Goal: Book appointment/travel/reservation

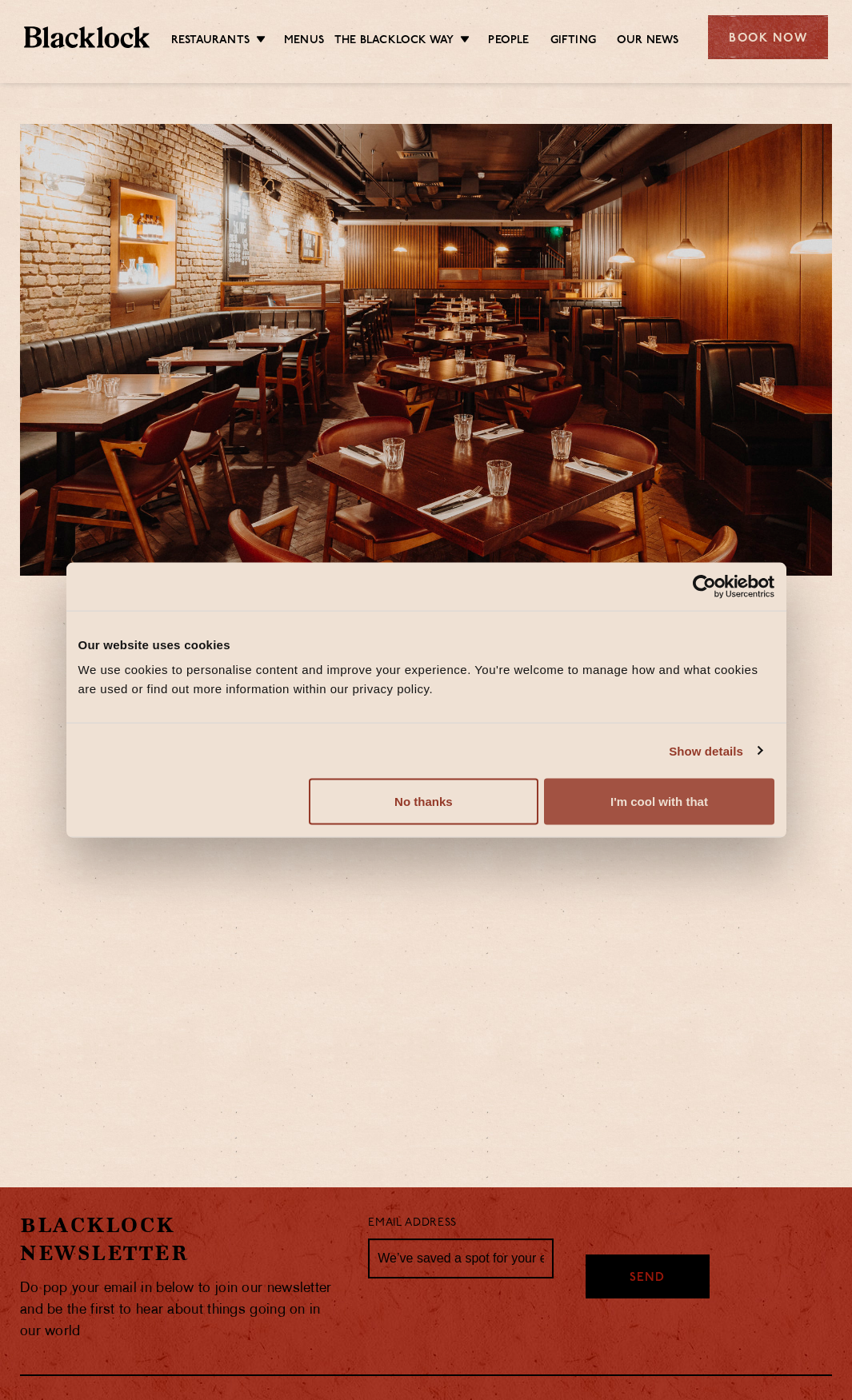
click at [723, 799] on button "I'm cool with that" at bounding box center [658, 802] width 229 height 47
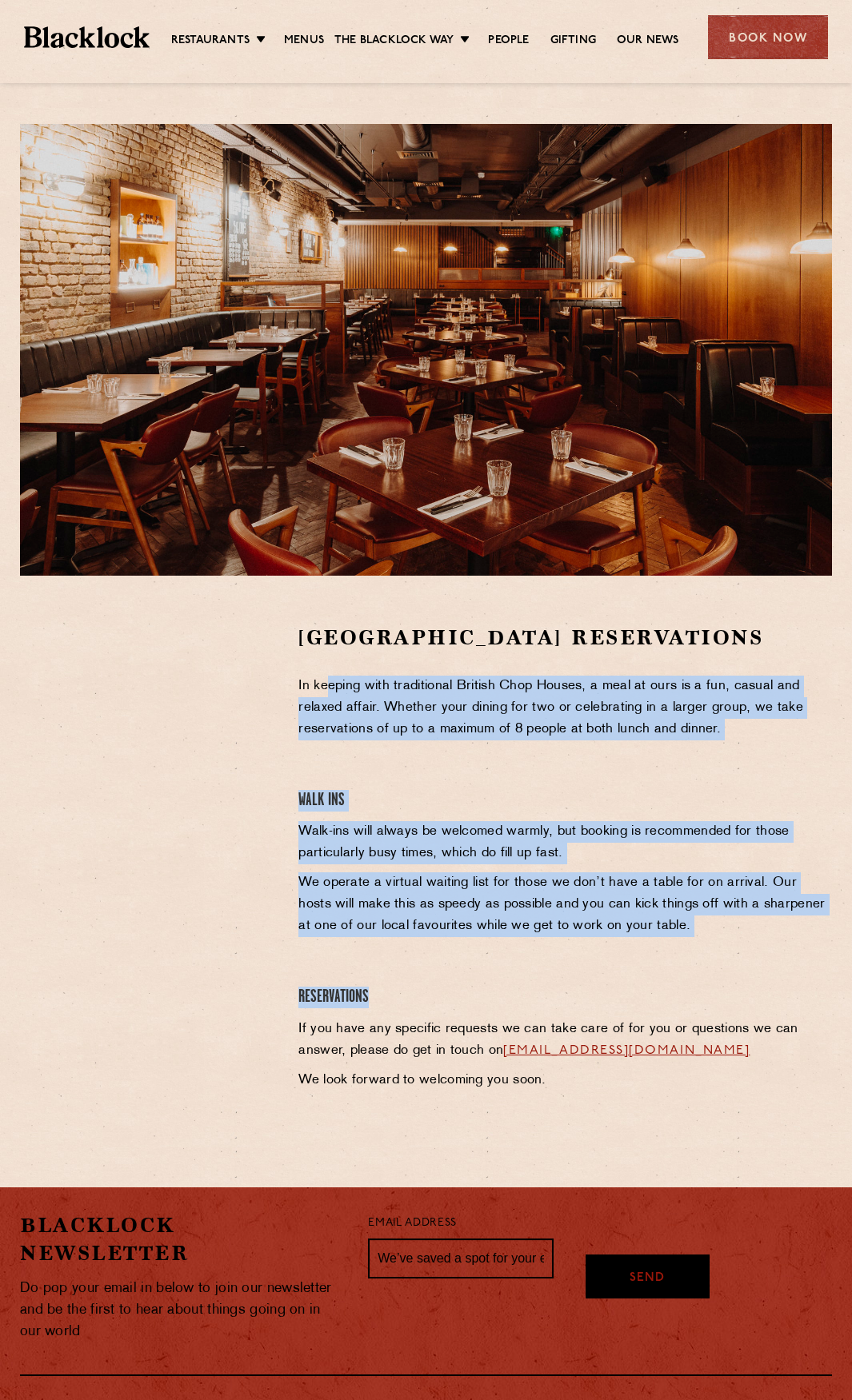
drag, startPoint x: 329, startPoint y: 686, endPoint x: 863, endPoint y: 987, distance: 613.0
click at [851, 987] on html "Consent Details [#IABV2SETTINGS#] About Our website uses cookies We use cookies…" at bounding box center [426, 794] width 852 height 1587
click at [625, 909] on p "We operate a virtual waiting list for those we don’t have a table for on arriva…" at bounding box center [565, 905] width 533 height 65
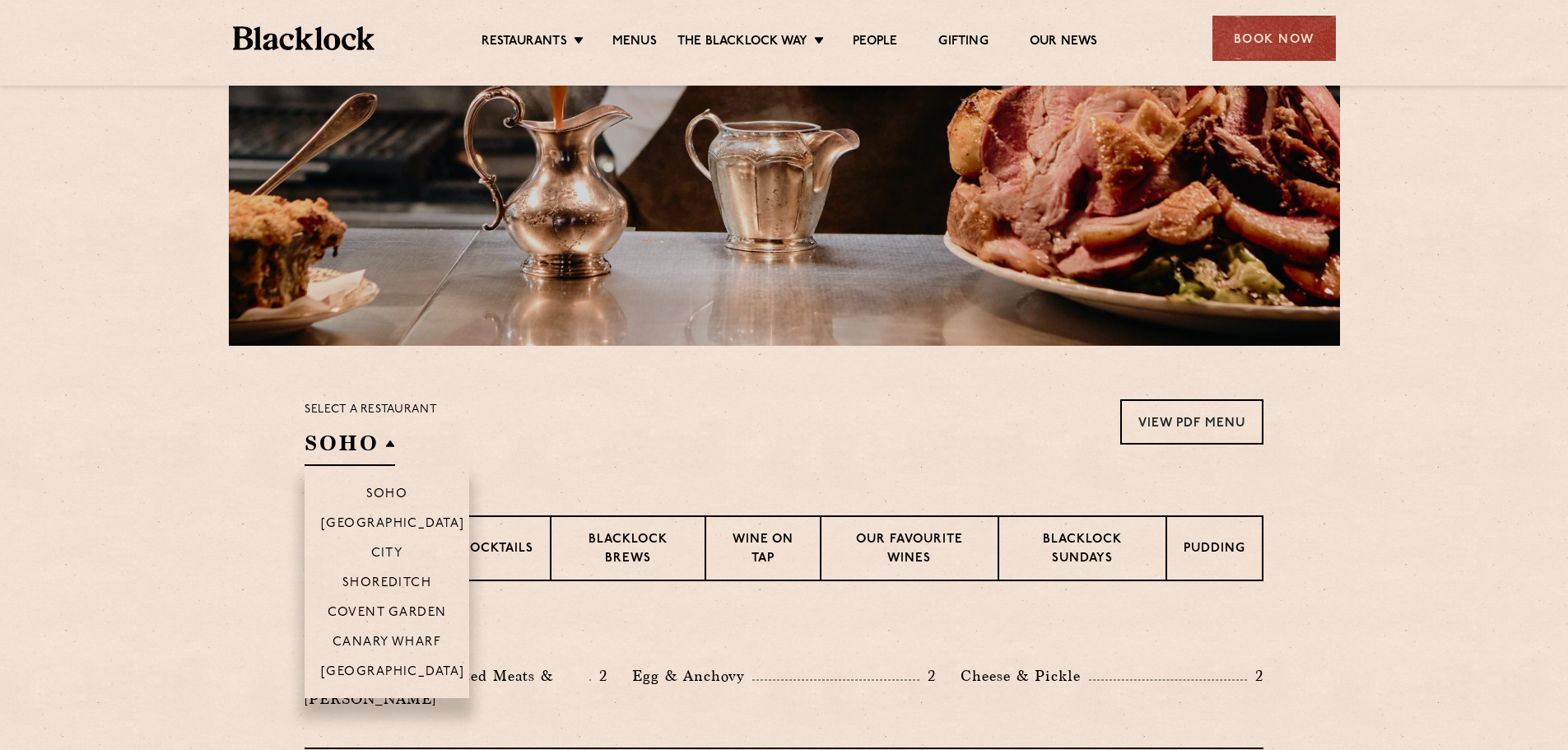
click at [349, 469] on li "Soho" at bounding box center [387, 487] width 165 height 42
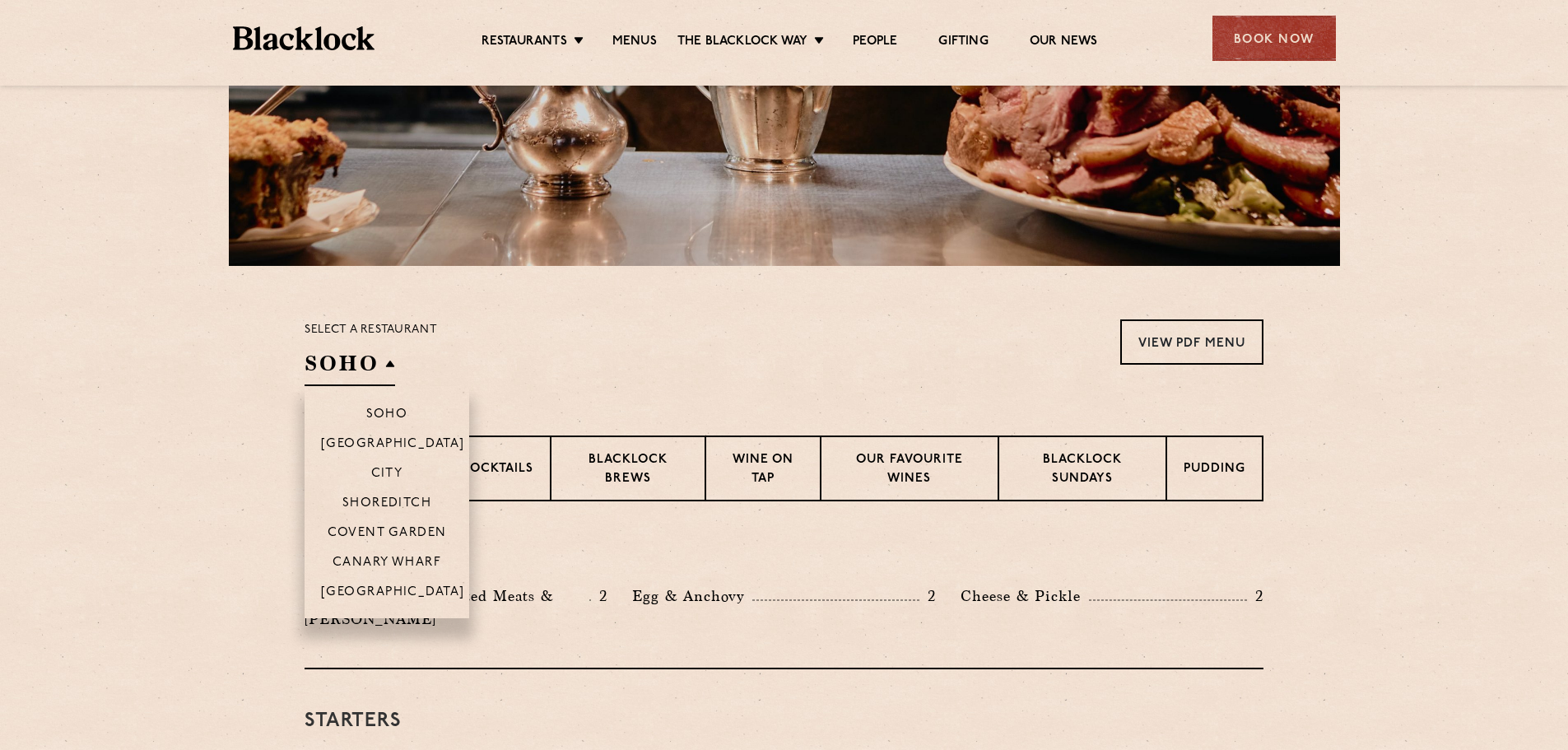
scroll to position [329, 0]
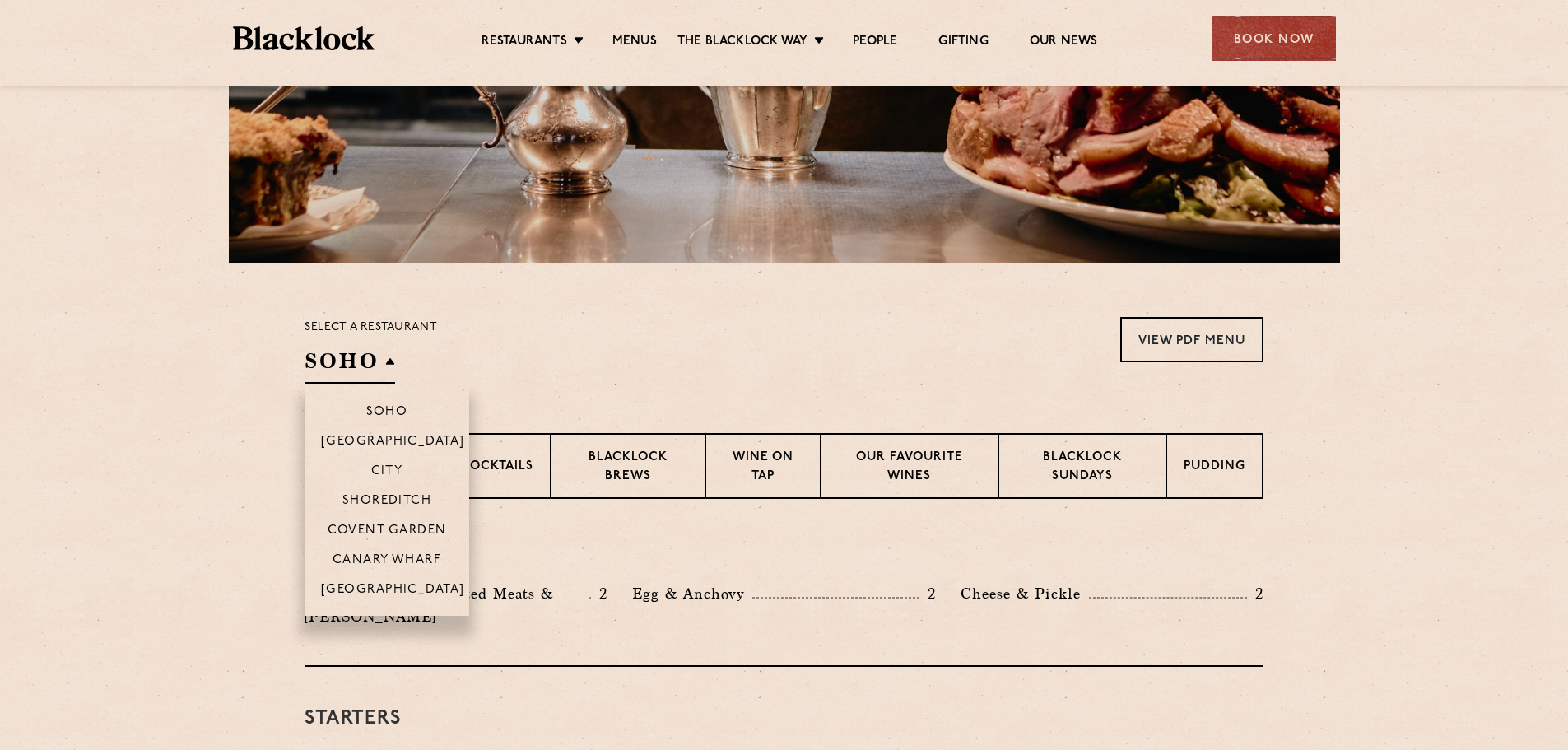
click at [425, 518] on li "Covent Garden" at bounding box center [387, 529] width 165 height 30
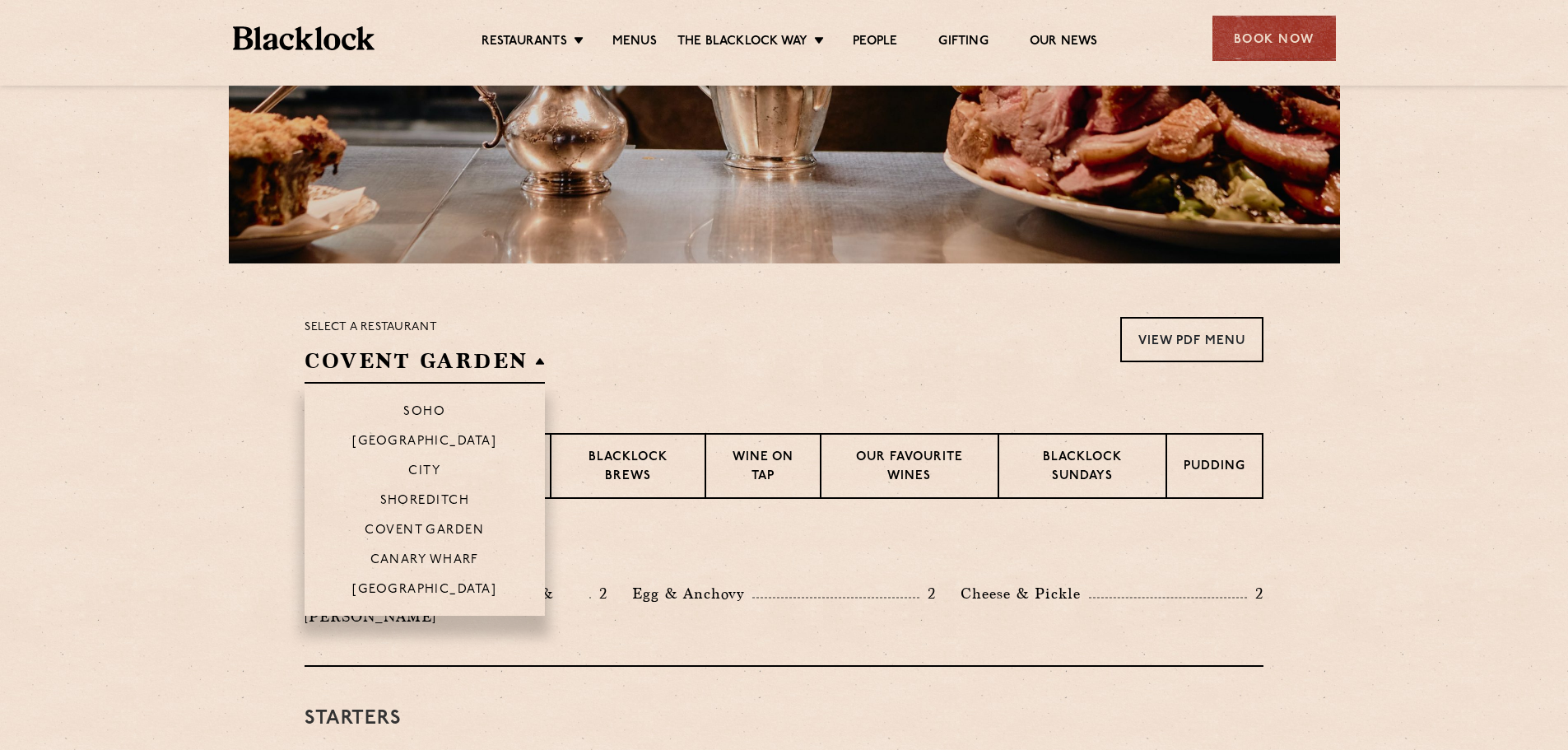
click at [429, 522] on li "Covent Garden" at bounding box center [425, 529] width 240 height 30
click at [433, 530] on p "Covent Garden" at bounding box center [424, 531] width 119 height 17
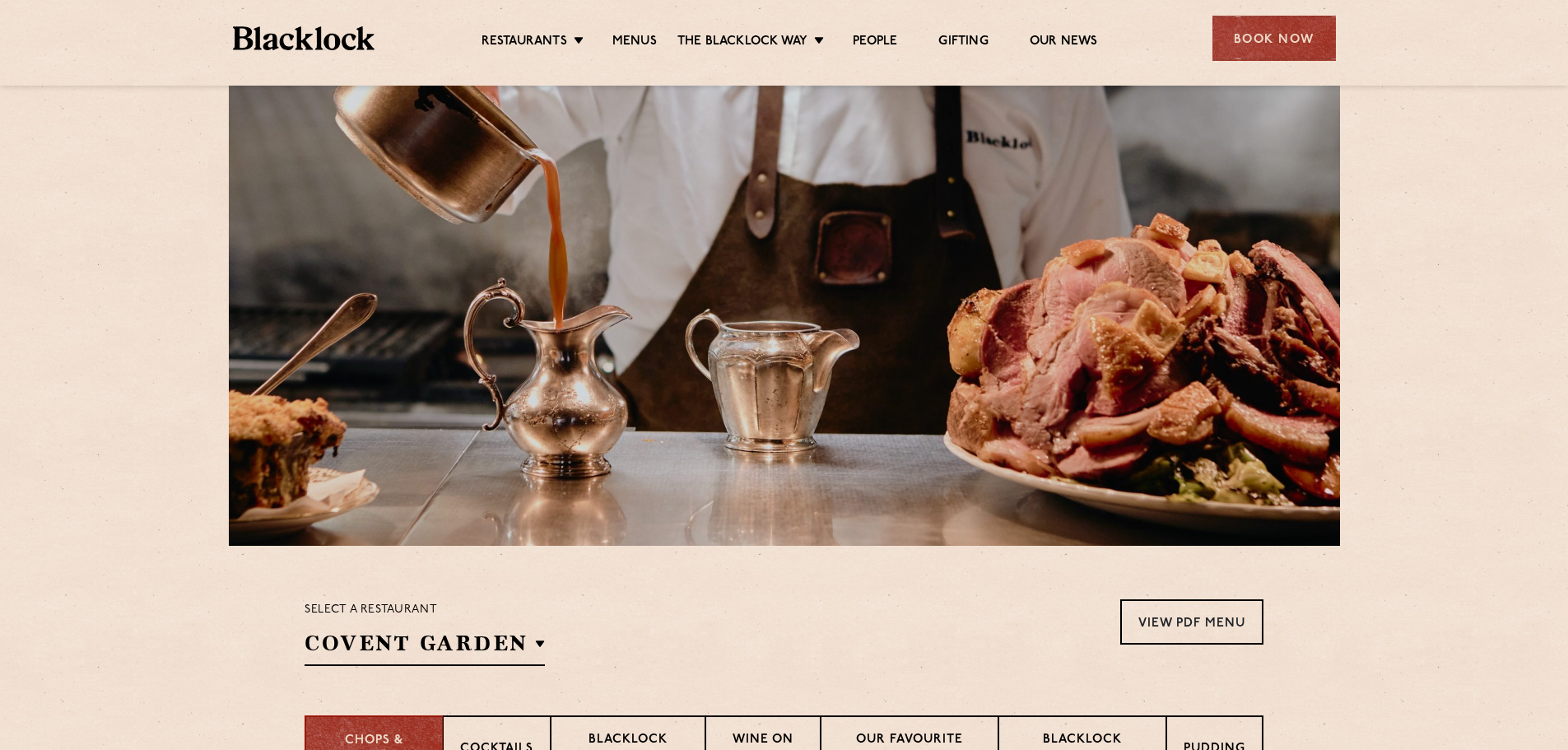
scroll to position [0, 0]
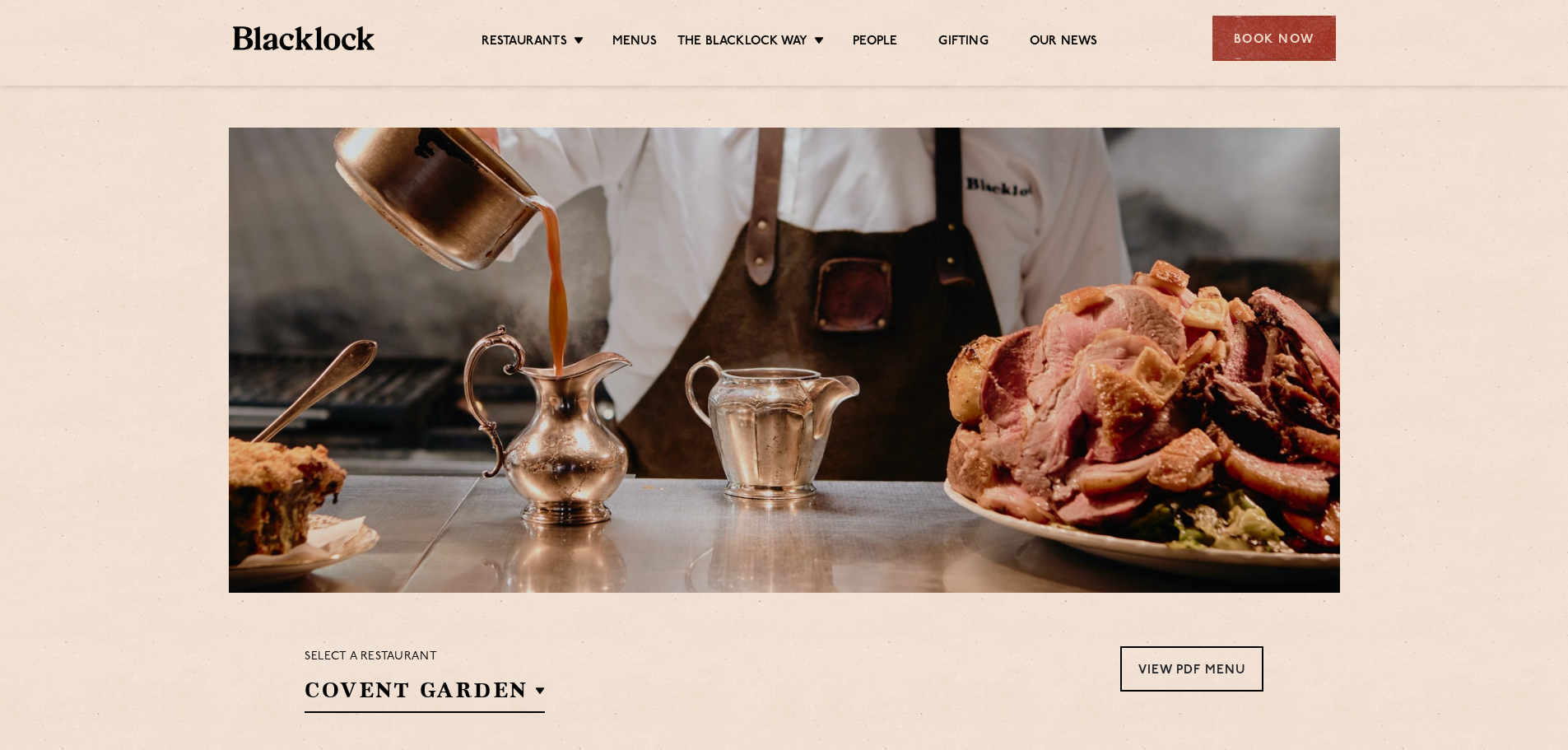
click at [1231, 643] on section "Select a restaurant Covent Garden Soho Birmingham City Shoreditch Covent Garden…" at bounding box center [784, 677] width 1568 height 170
click at [1186, 676] on link "View PDF Menu" at bounding box center [1191, 668] width 143 height 46
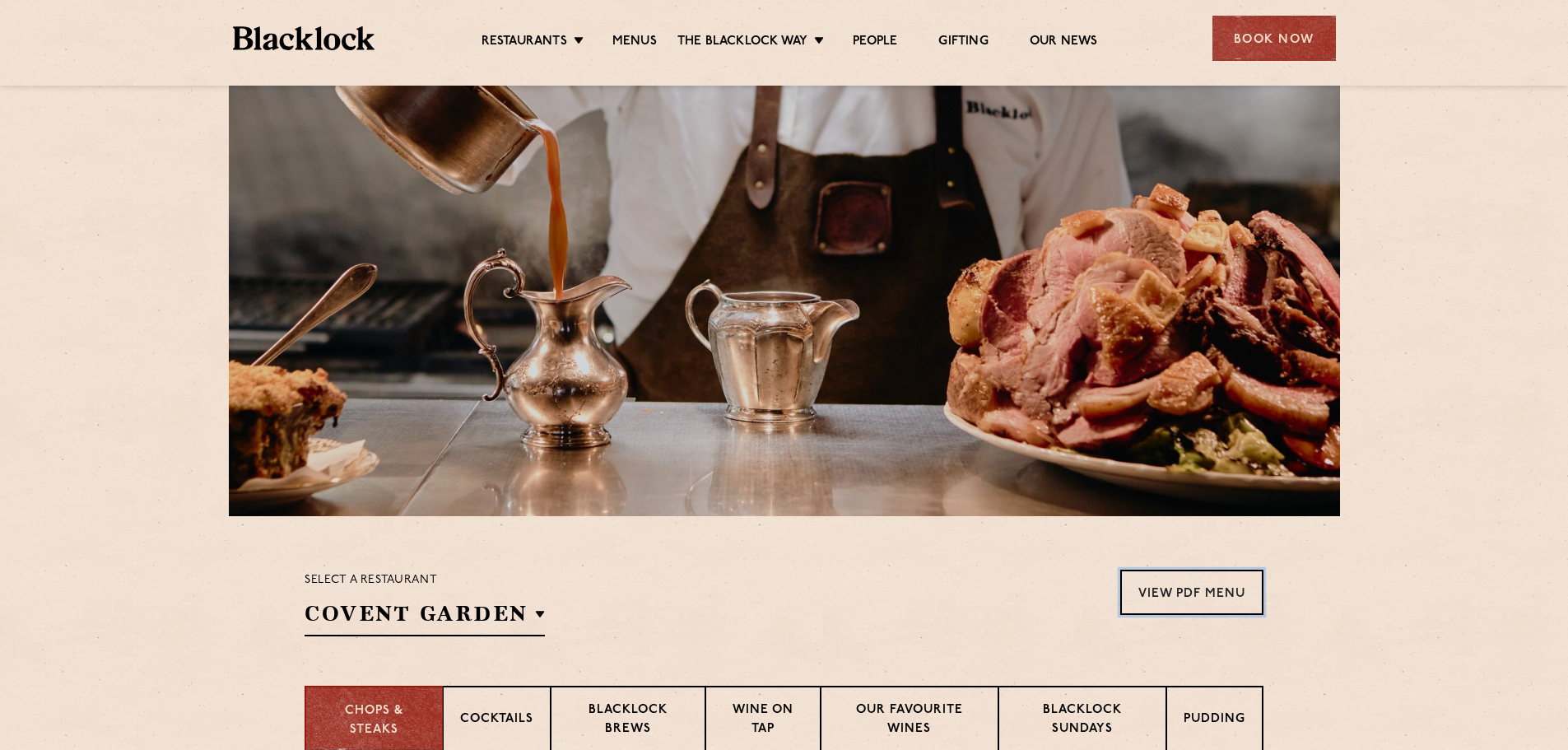
scroll to position [493, 0]
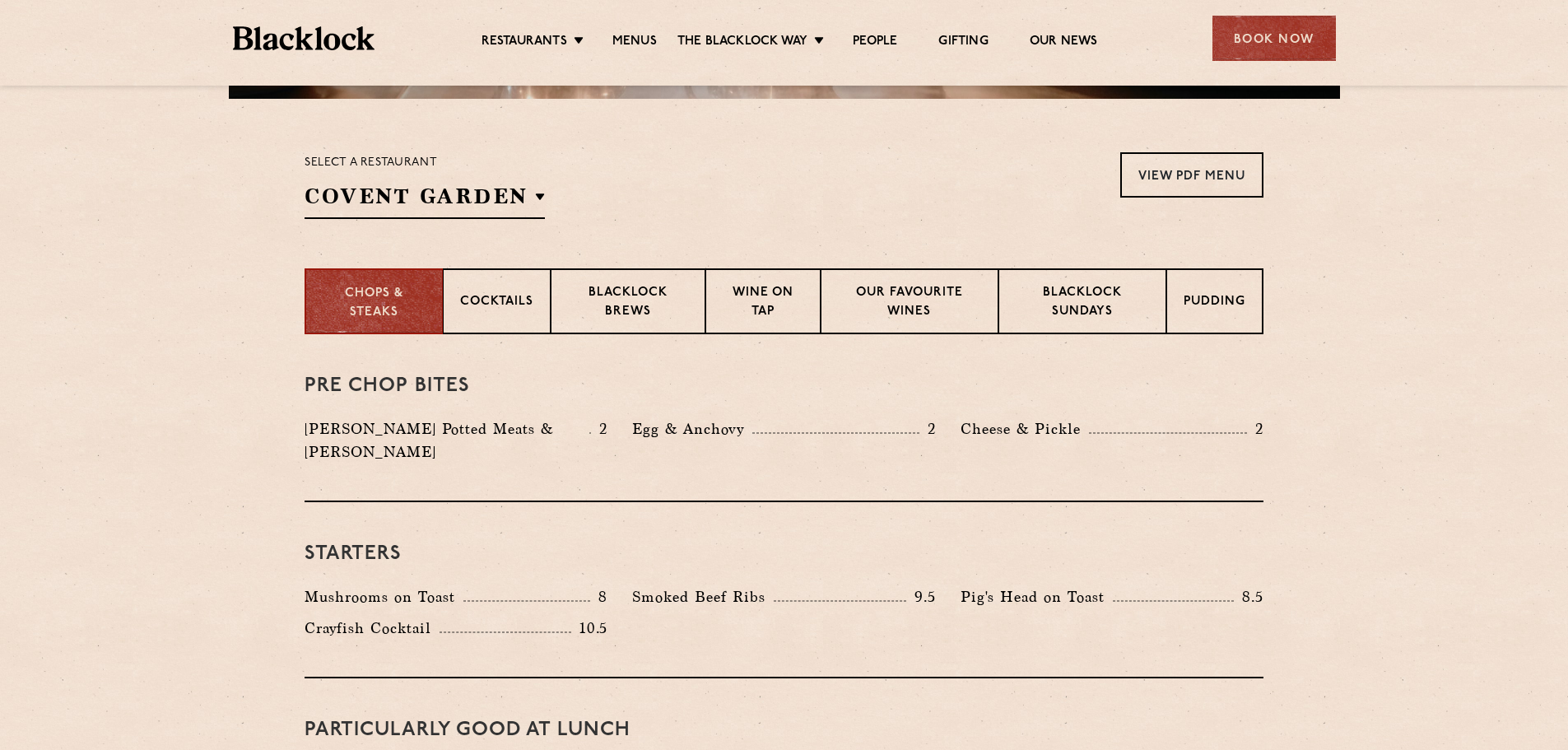
click at [1030, 267] on section "Select a restaurant Covent Garden Soho Birmingham City Shoreditch Covent Garden…" at bounding box center [784, 183] width 1568 height 170
click at [1085, 306] on p "Blacklock Sundays" at bounding box center [1082, 303] width 133 height 39
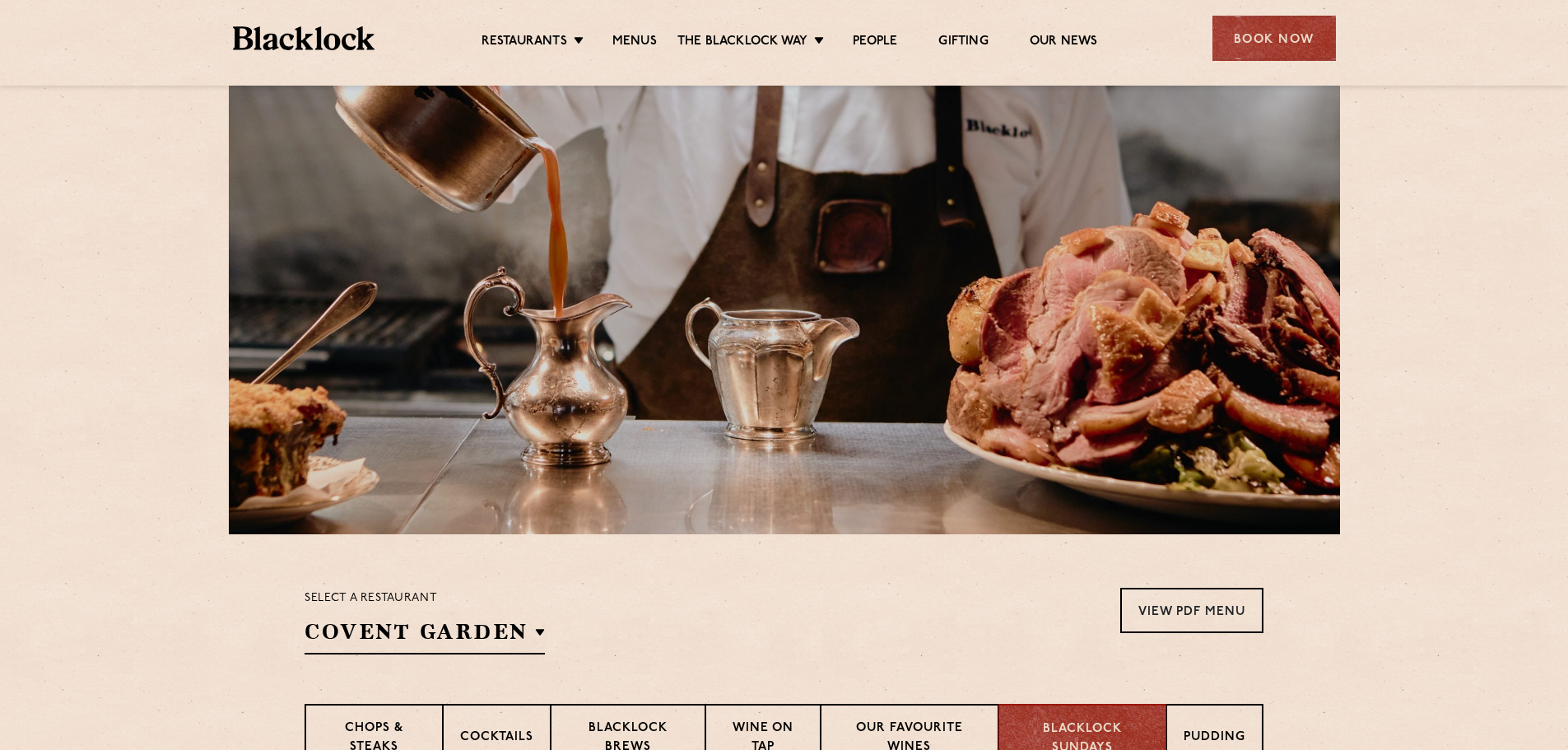
scroll to position [0, 0]
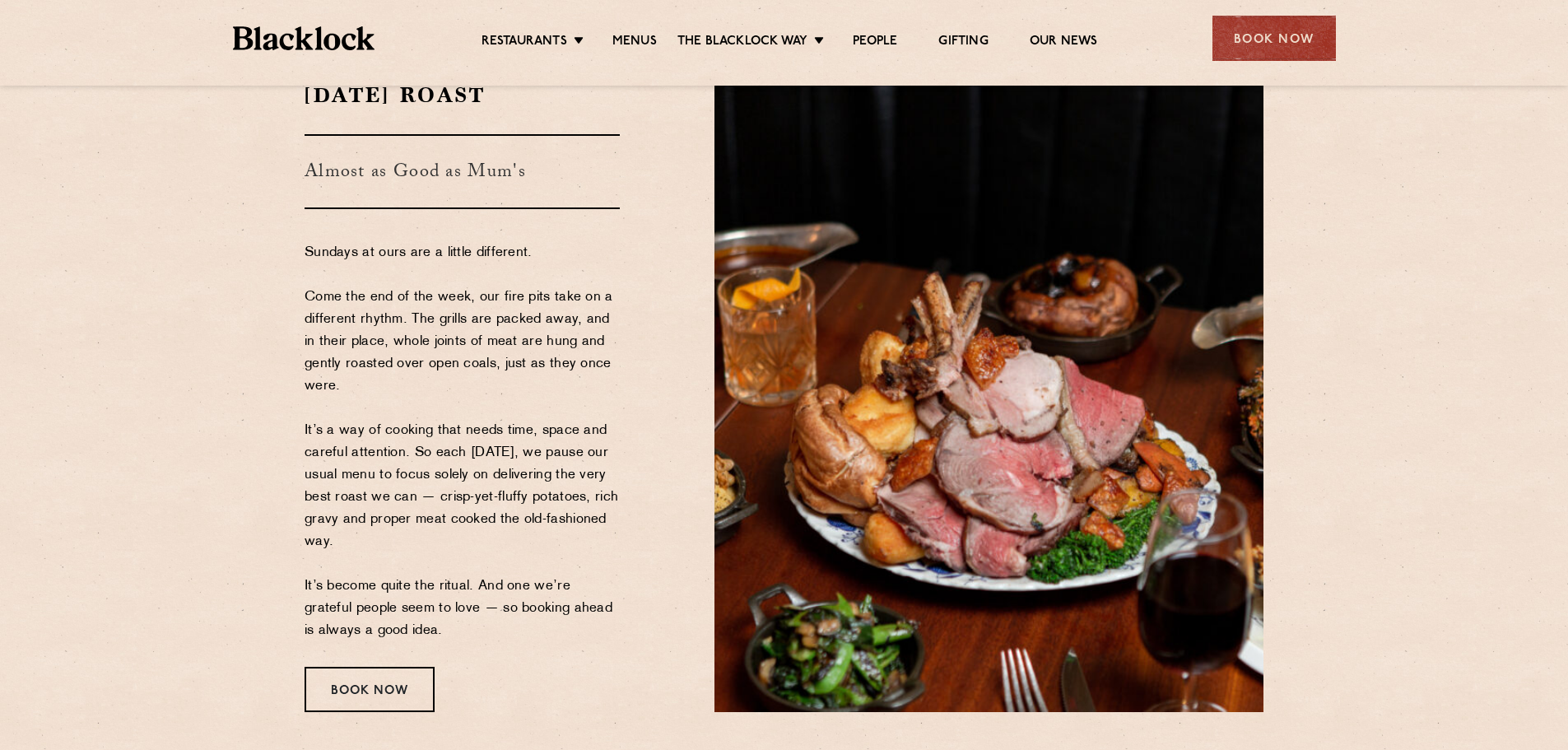
scroll to position [493, 0]
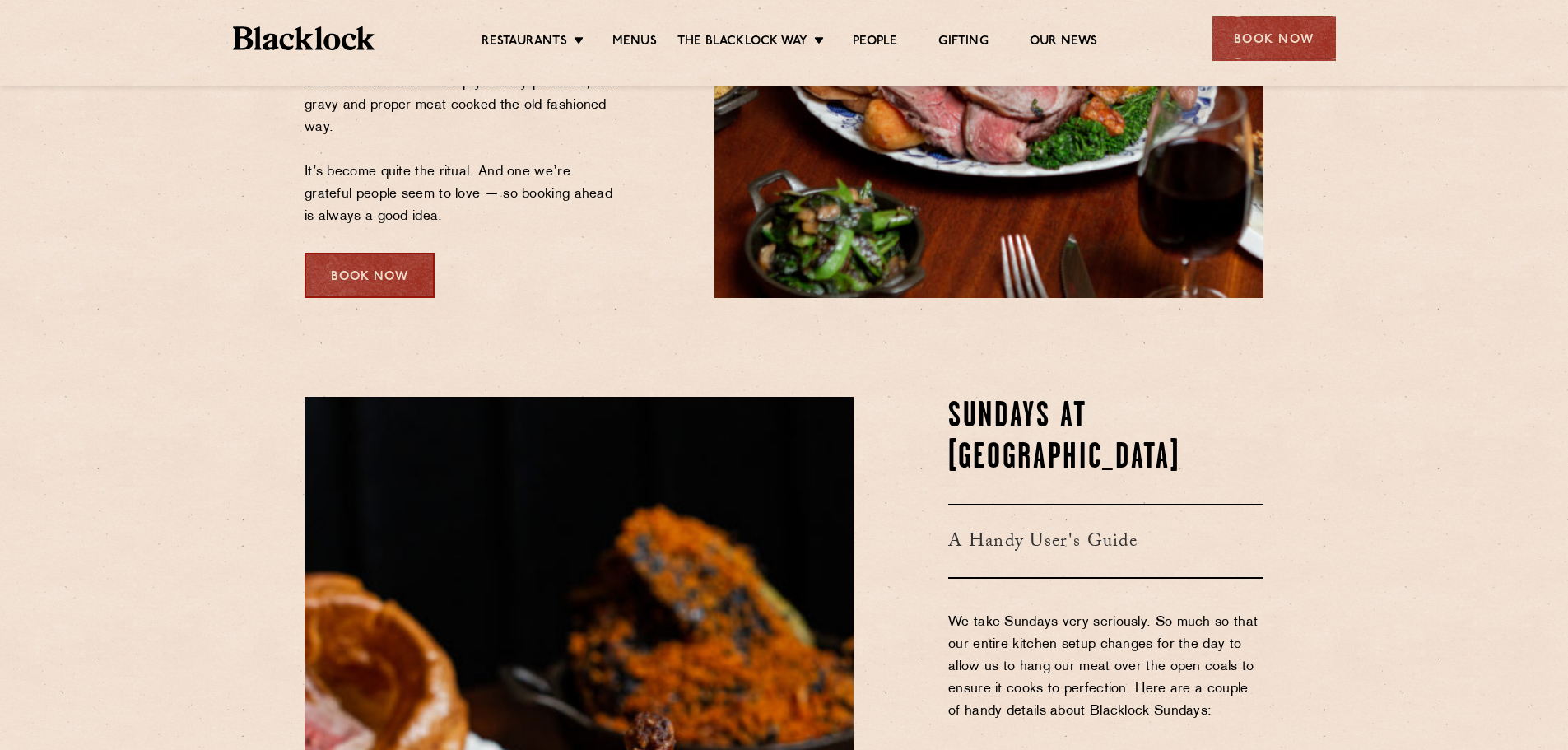
click at [370, 281] on div "Book Now" at bounding box center [369, 275] width 130 height 46
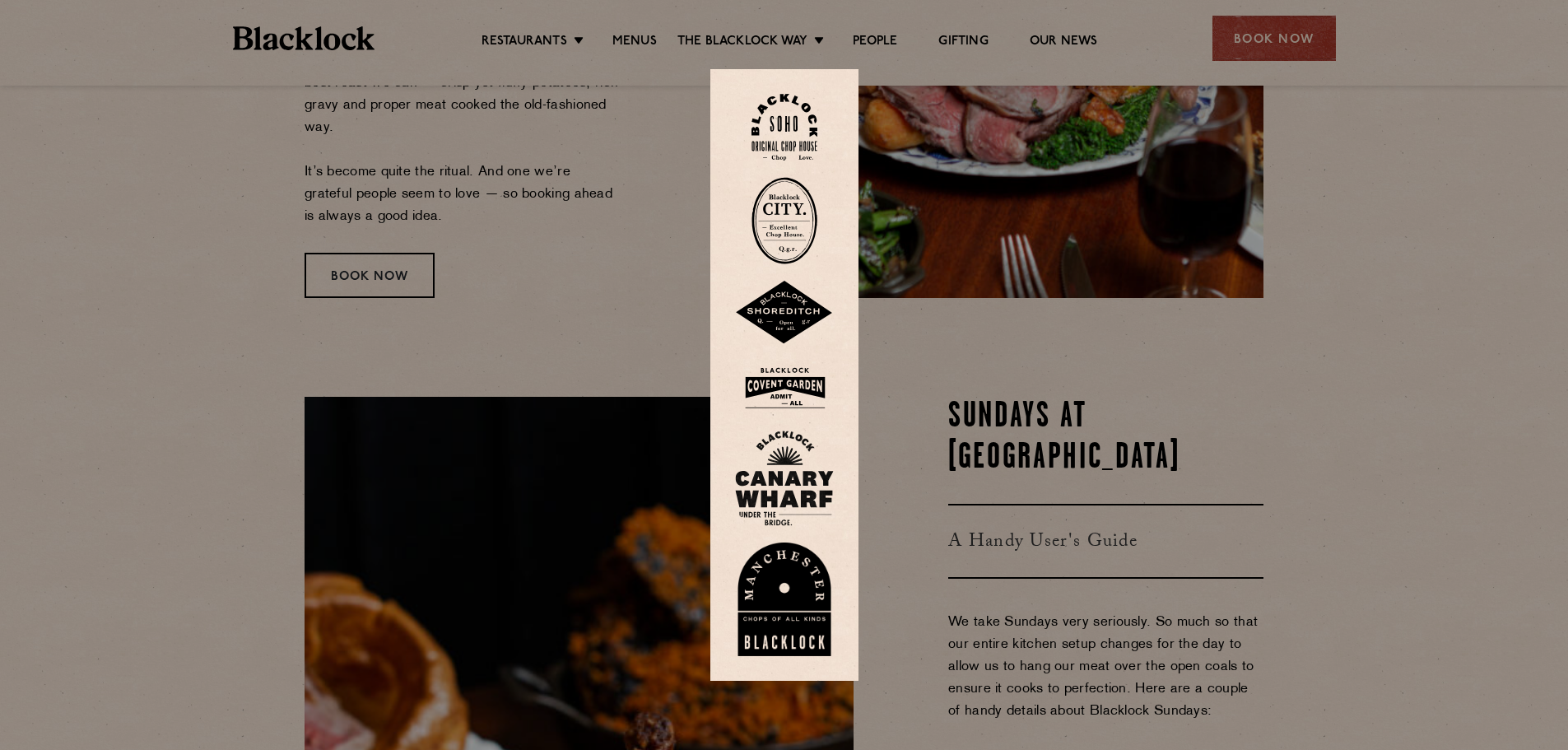
click at [819, 392] on img at bounding box center [784, 387] width 99 height 54
